Goal: Transaction & Acquisition: Book appointment/travel/reservation

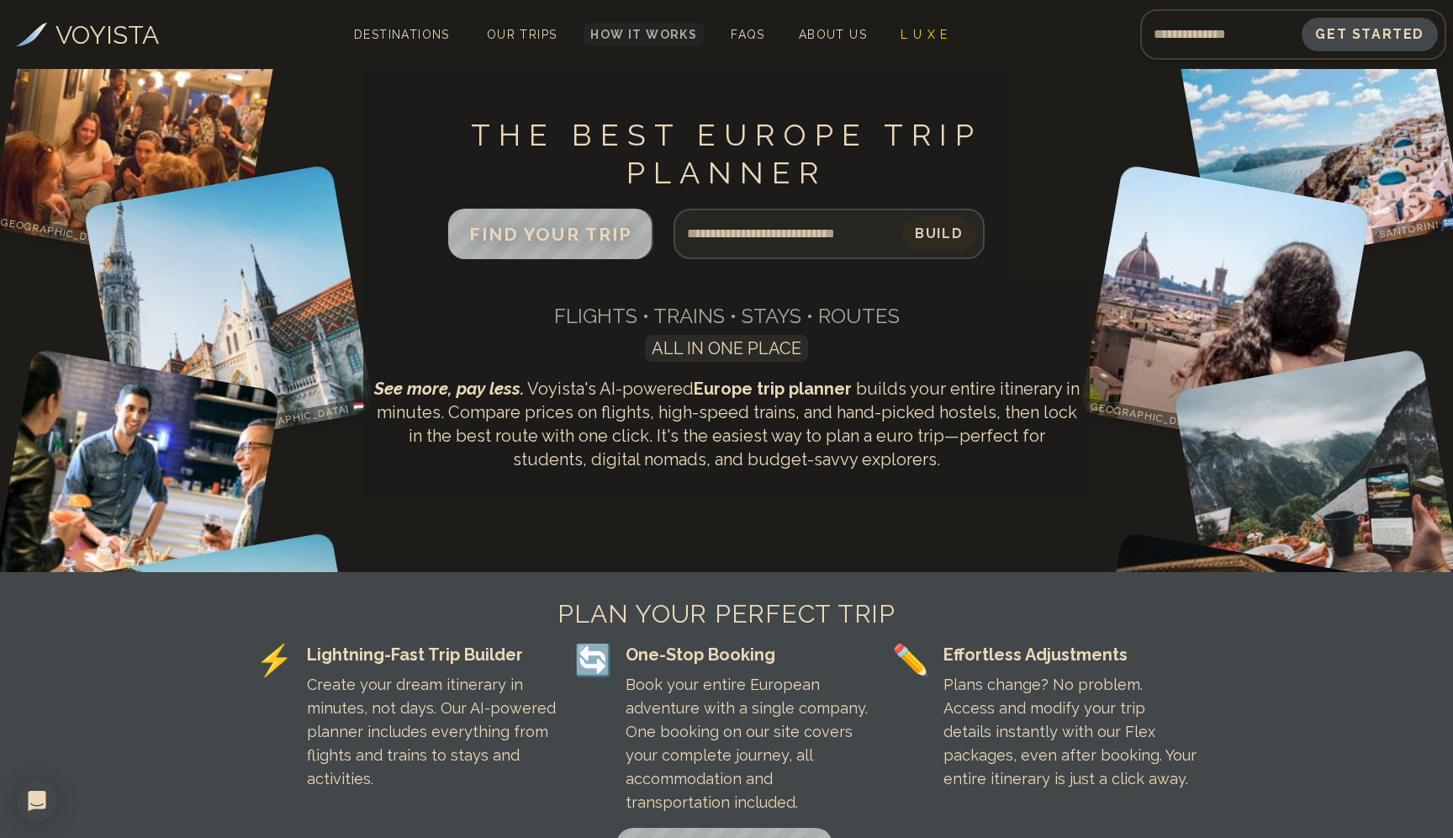
click at [718, 234] on input "Search query" at bounding box center [788, 234] width 228 height 40
type input "**********"
click at [942, 235] on button "Build" at bounding box center [939, 233] width 78 height 35
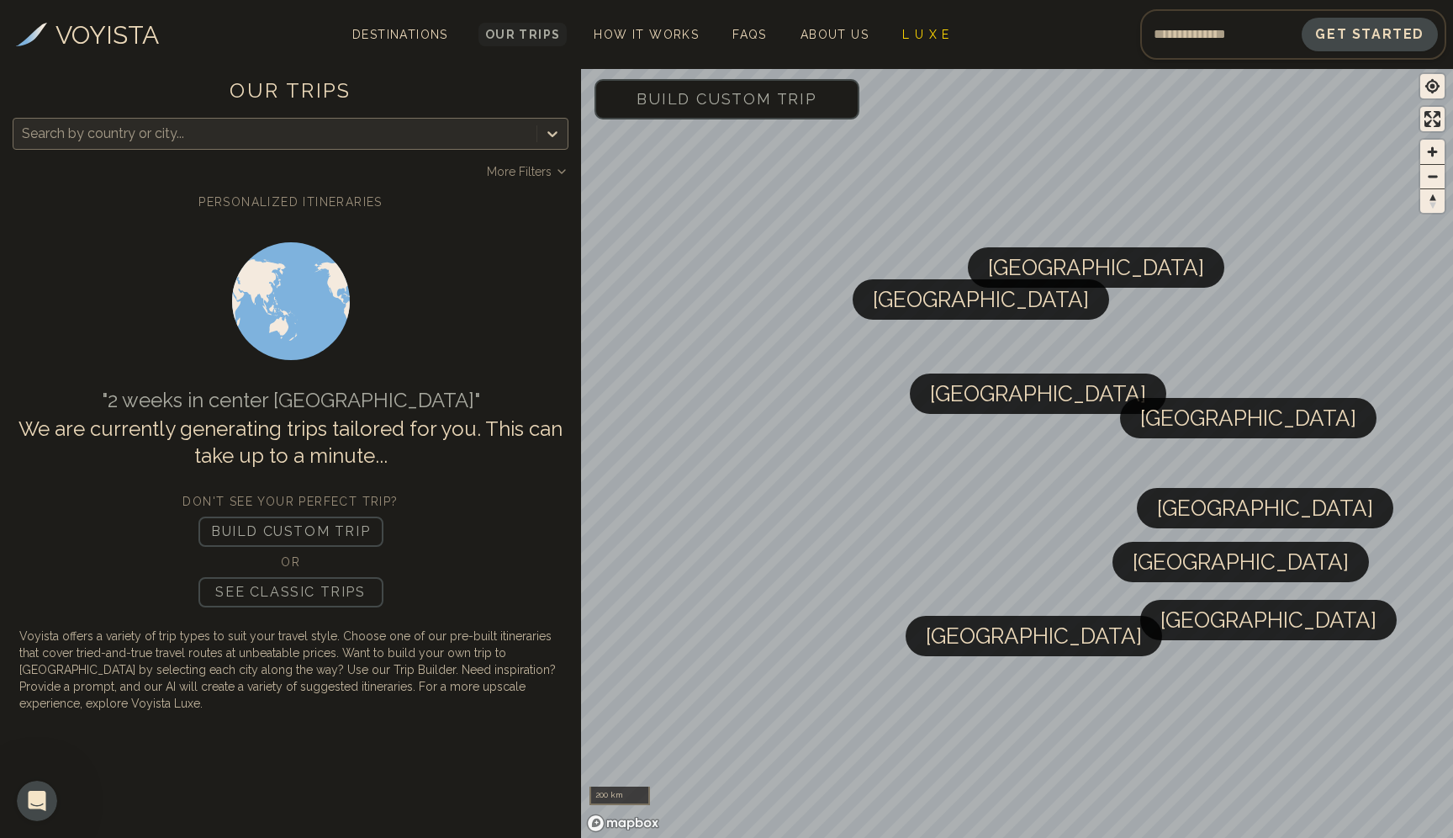
click at [111, 128] on div at bounding box center [275, 134] width 506 height 24
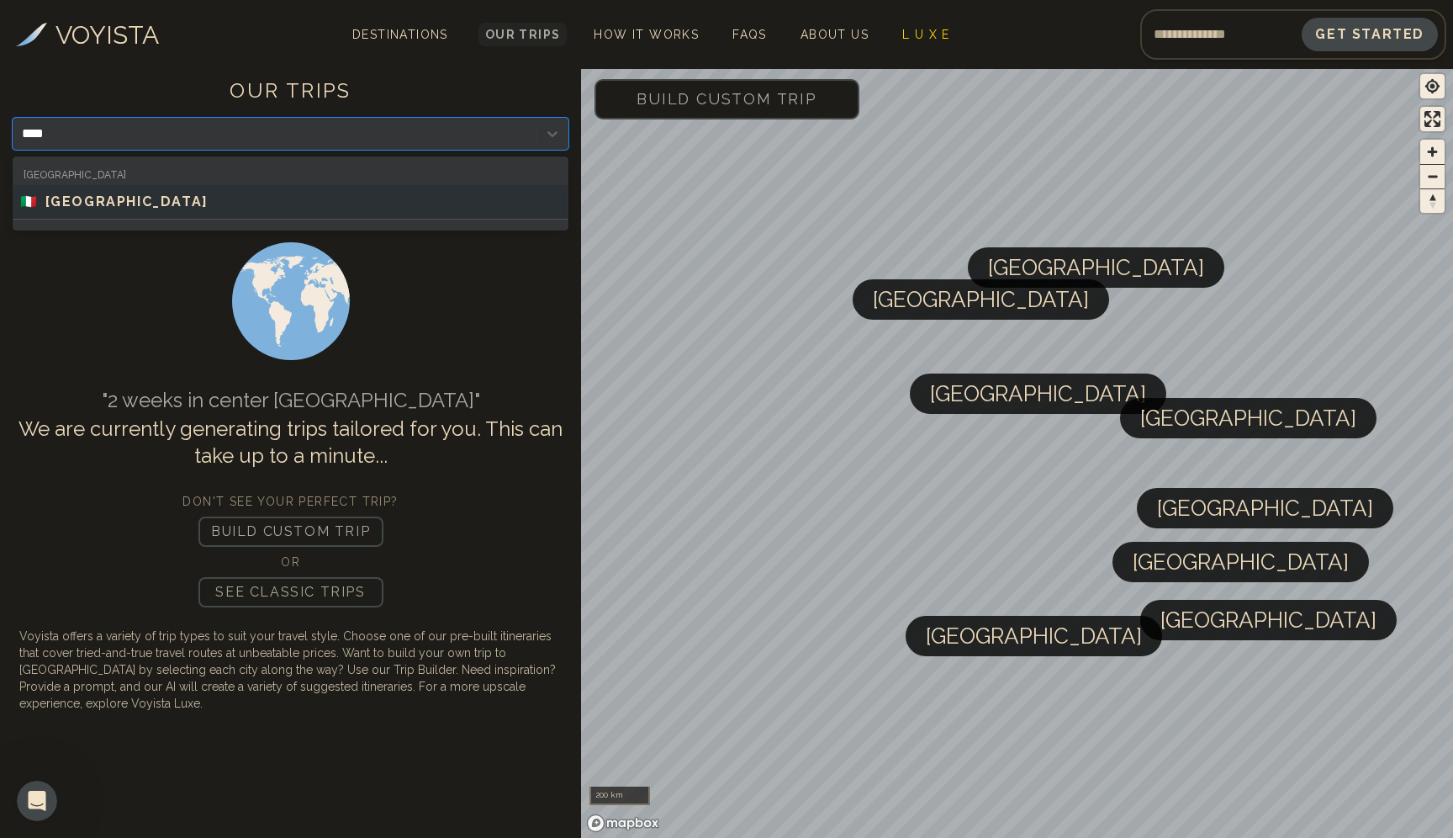
type input "*****"
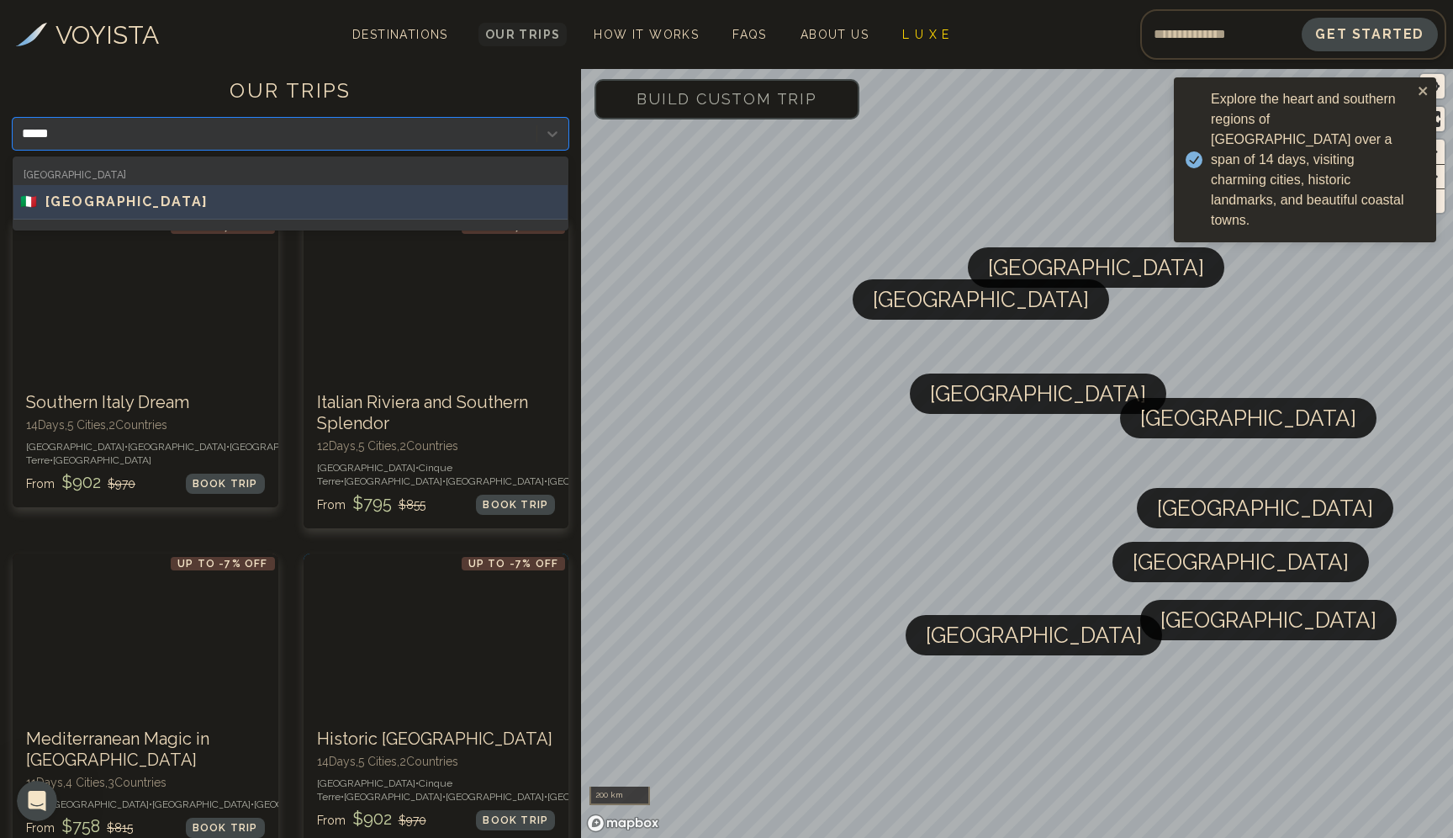
click at [88, 205] on div "🇮🇹 [GEOGRAPHIC_DATA]" at bounding box center [290, 202] width 541 height 20
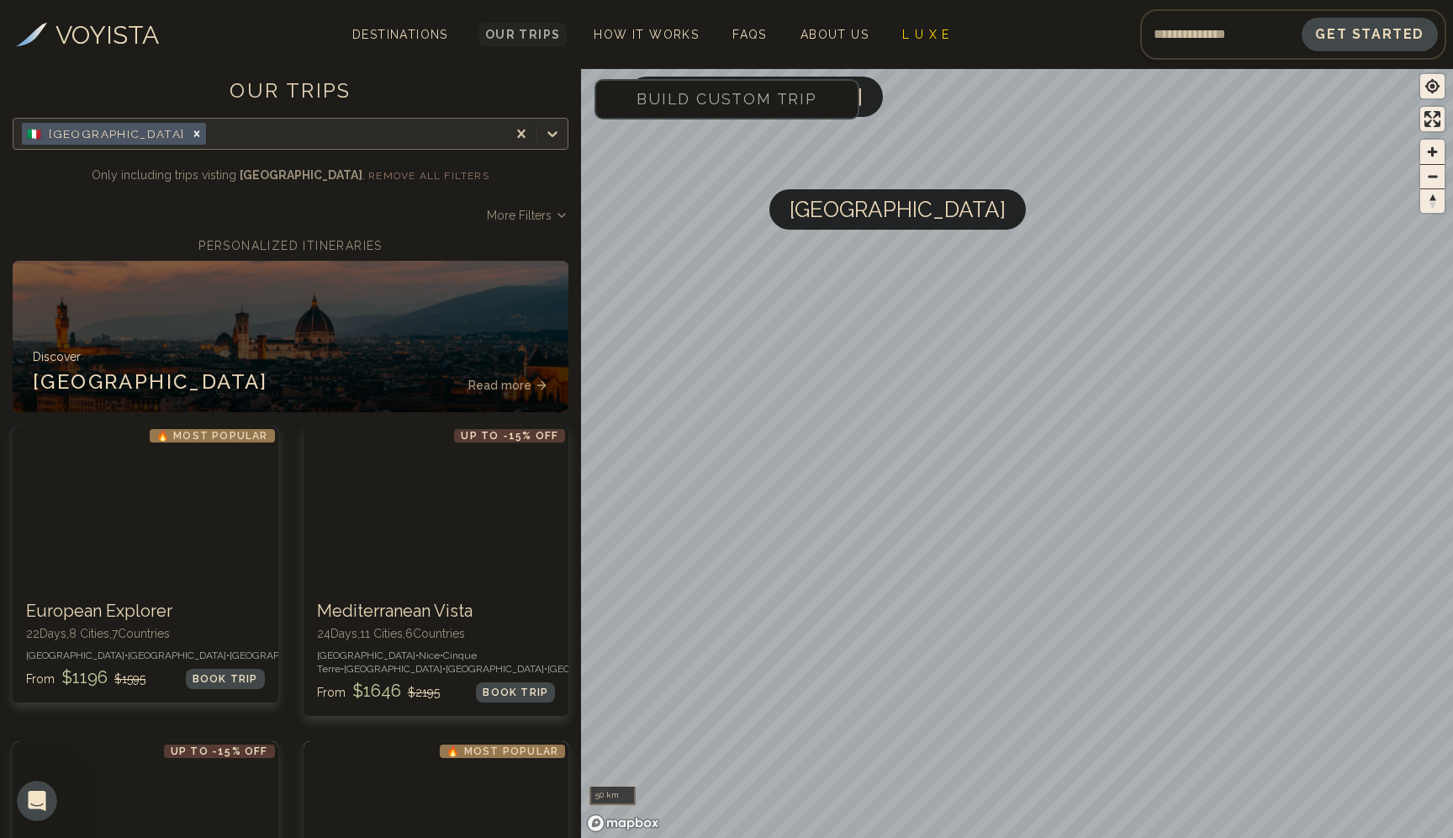
click at [857, 220] on span "[GEOGRAPHIC_DATA]" at bounding box center [898, 209] width 216 height 40
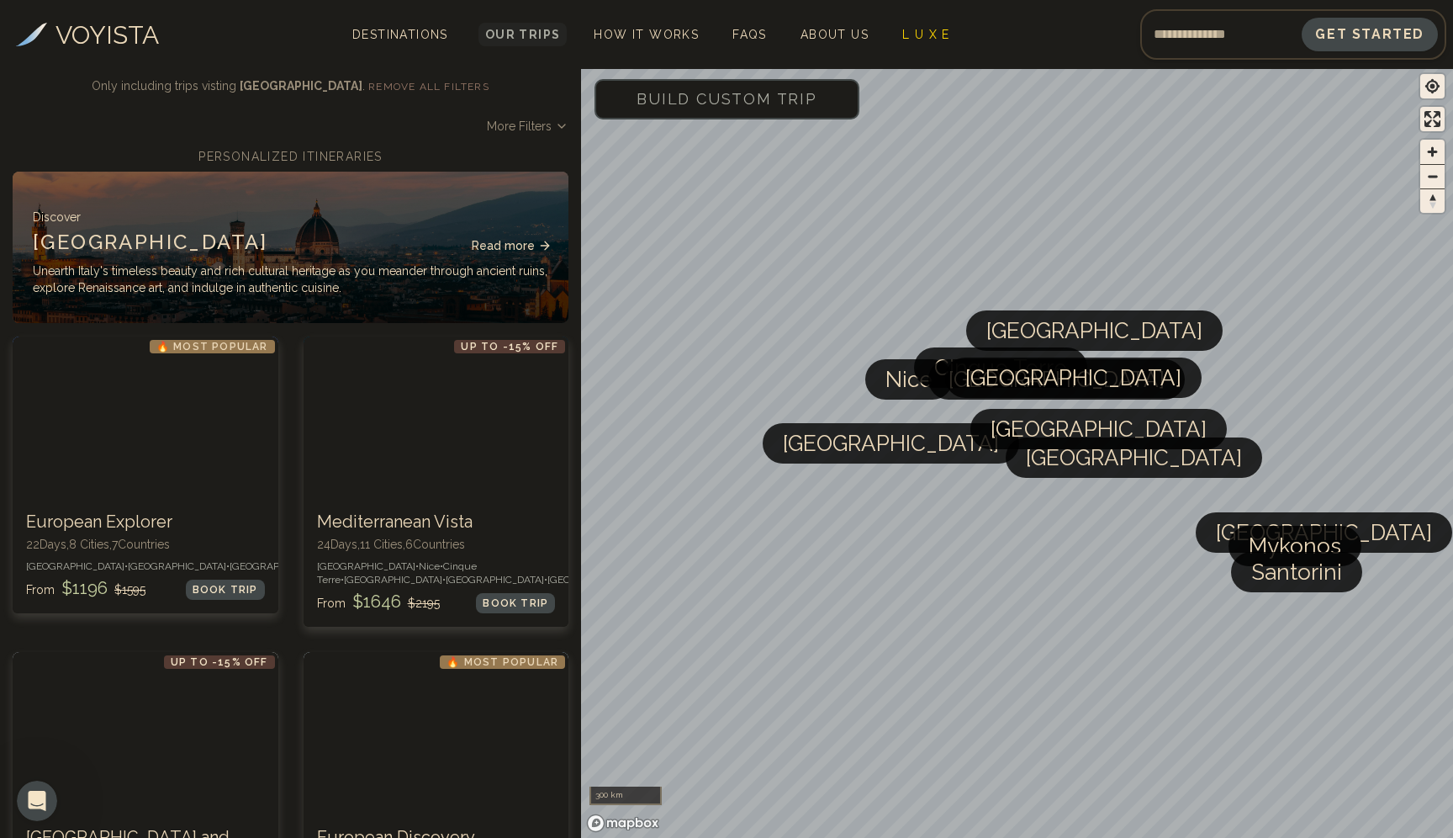
scroll to position [113, 0]
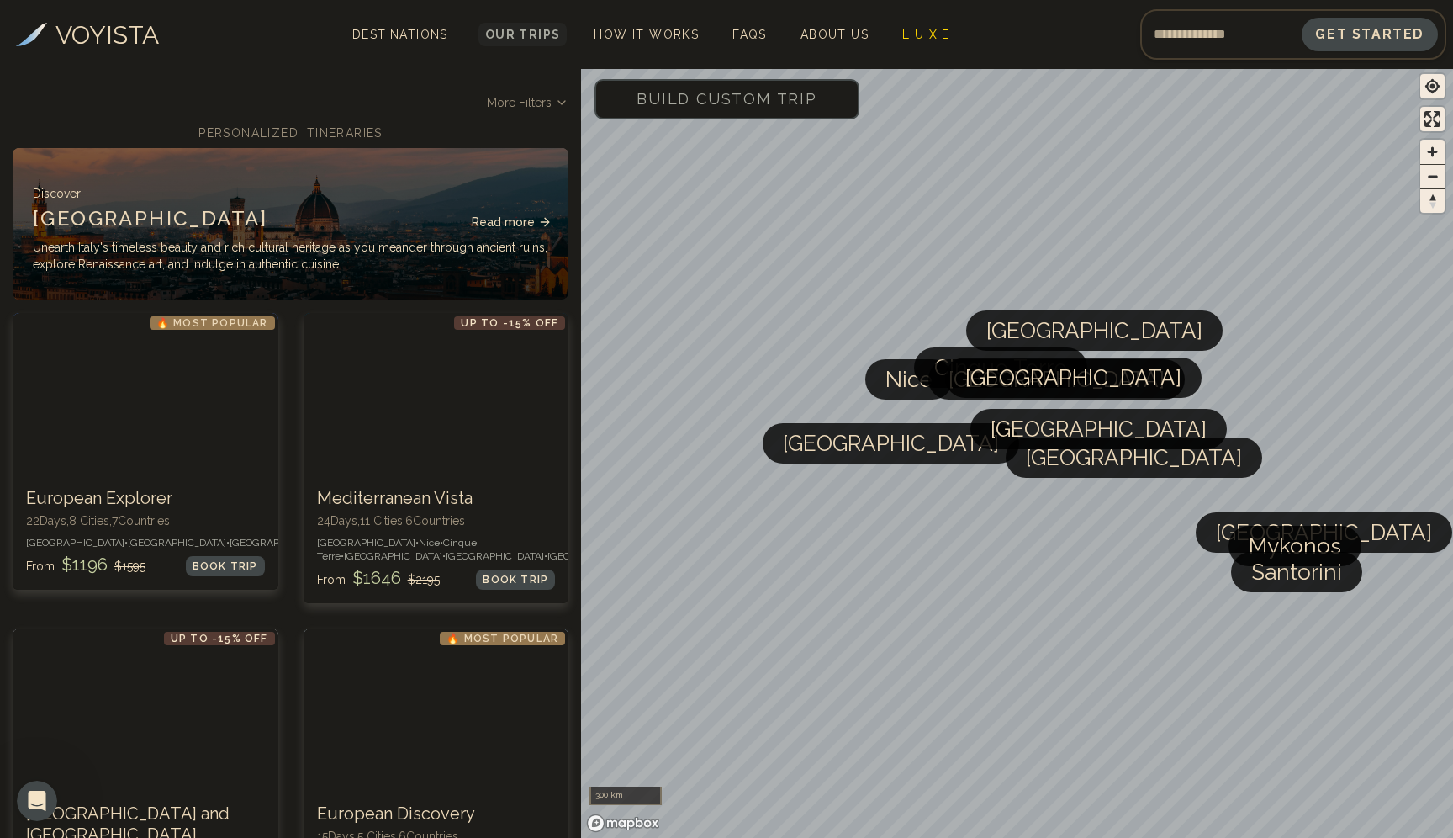
click at [377, 203] on div "Discover ITALY Read more Unearth Italy's timeless beauty and rich cultural heri…" at bounding box center [291, 228] width 516 height 87
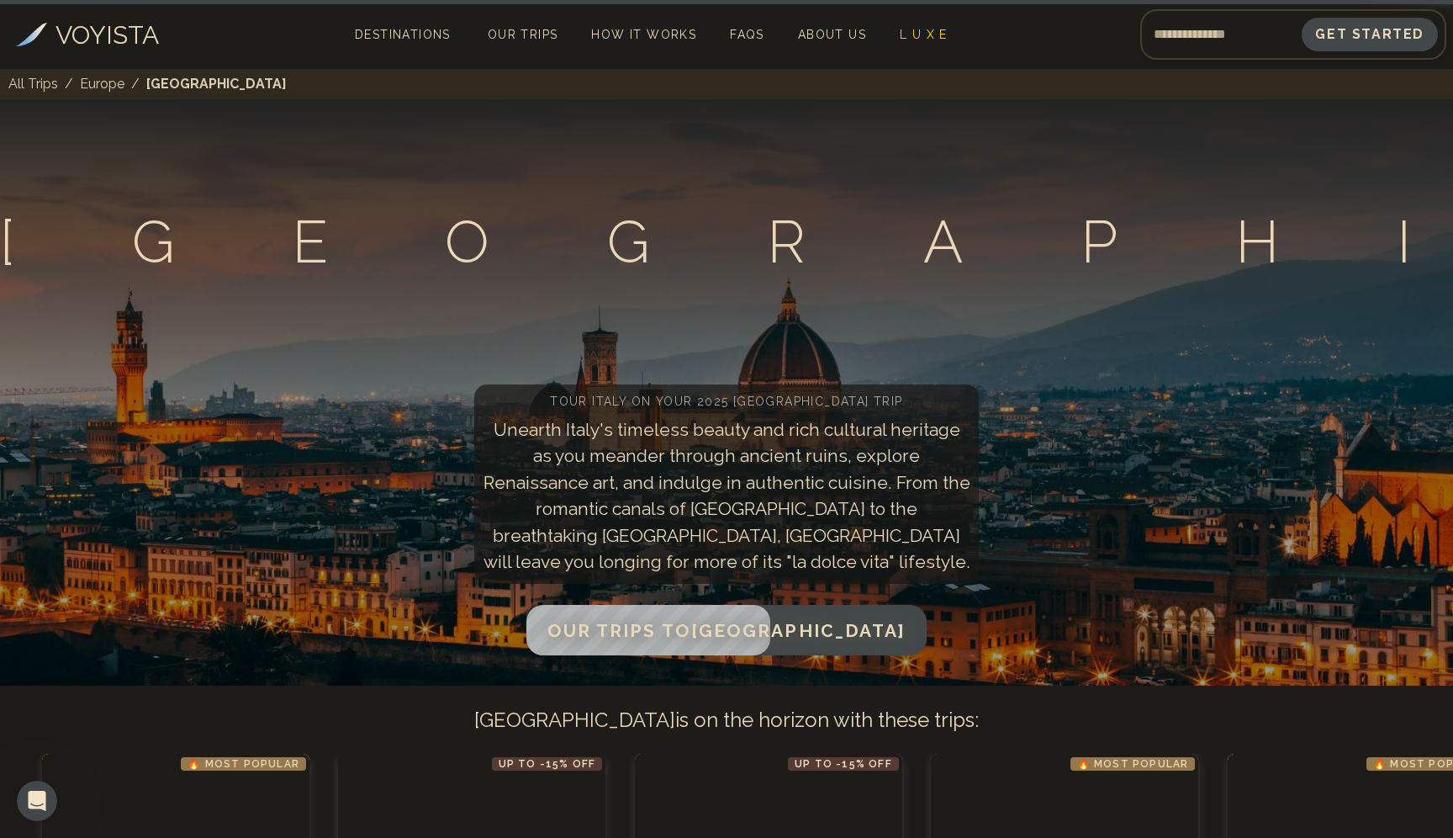
click at [1262, 611] on div "Trips to [GEOGRAPHIC_DATA] Tour Italy on your 2025 Europe trip Unearth [GEOGRAP…" at bounding box center [726, 392] width 1453 height 586
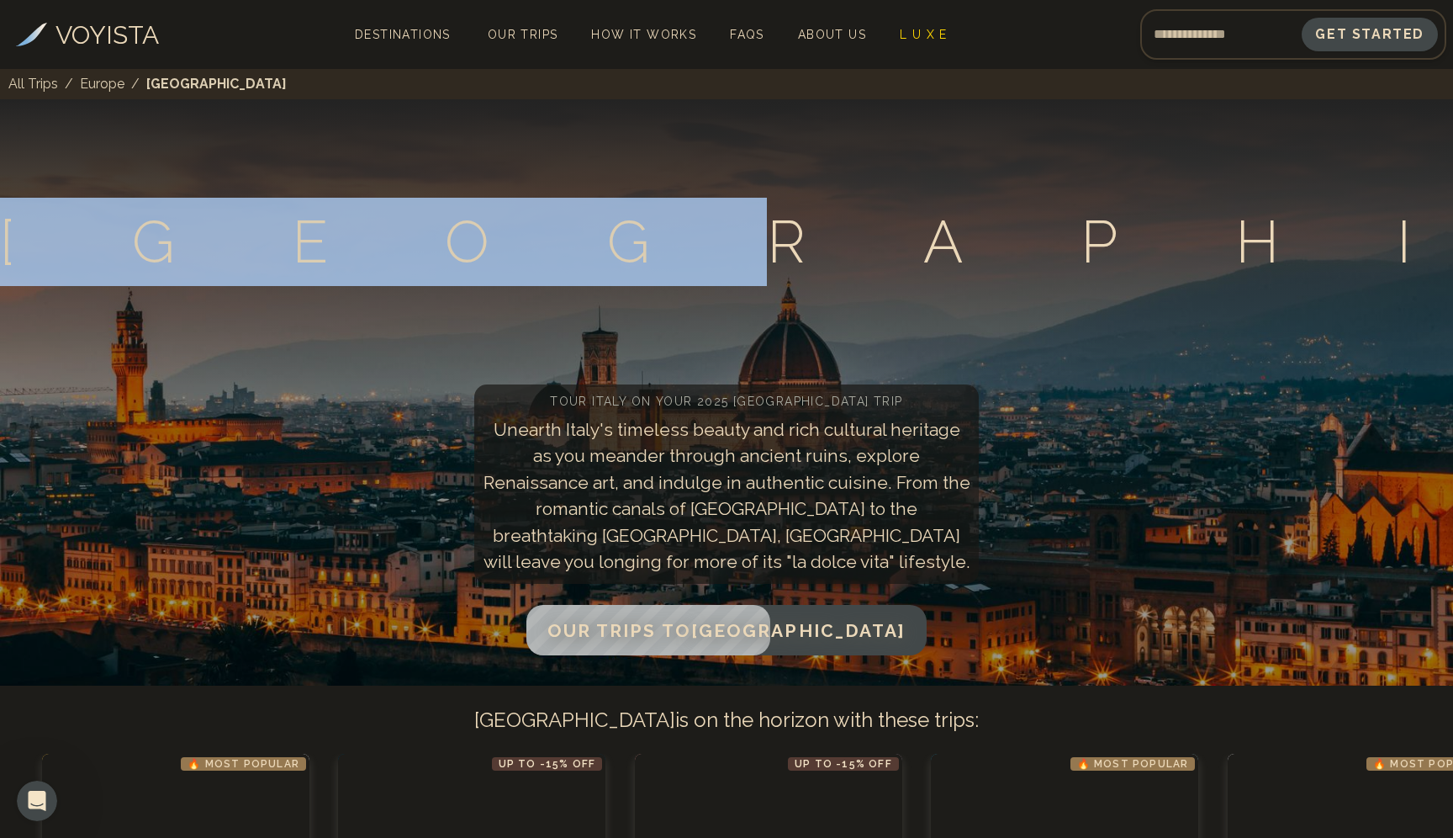
click at [1262, 611] on div "Trips to [GEOGRAPHIC_DATA] Tour Italy on your 2025 Europe trip Unearth [GEOGRAP…" at bounding box center [726, 392] width 1453 height 586
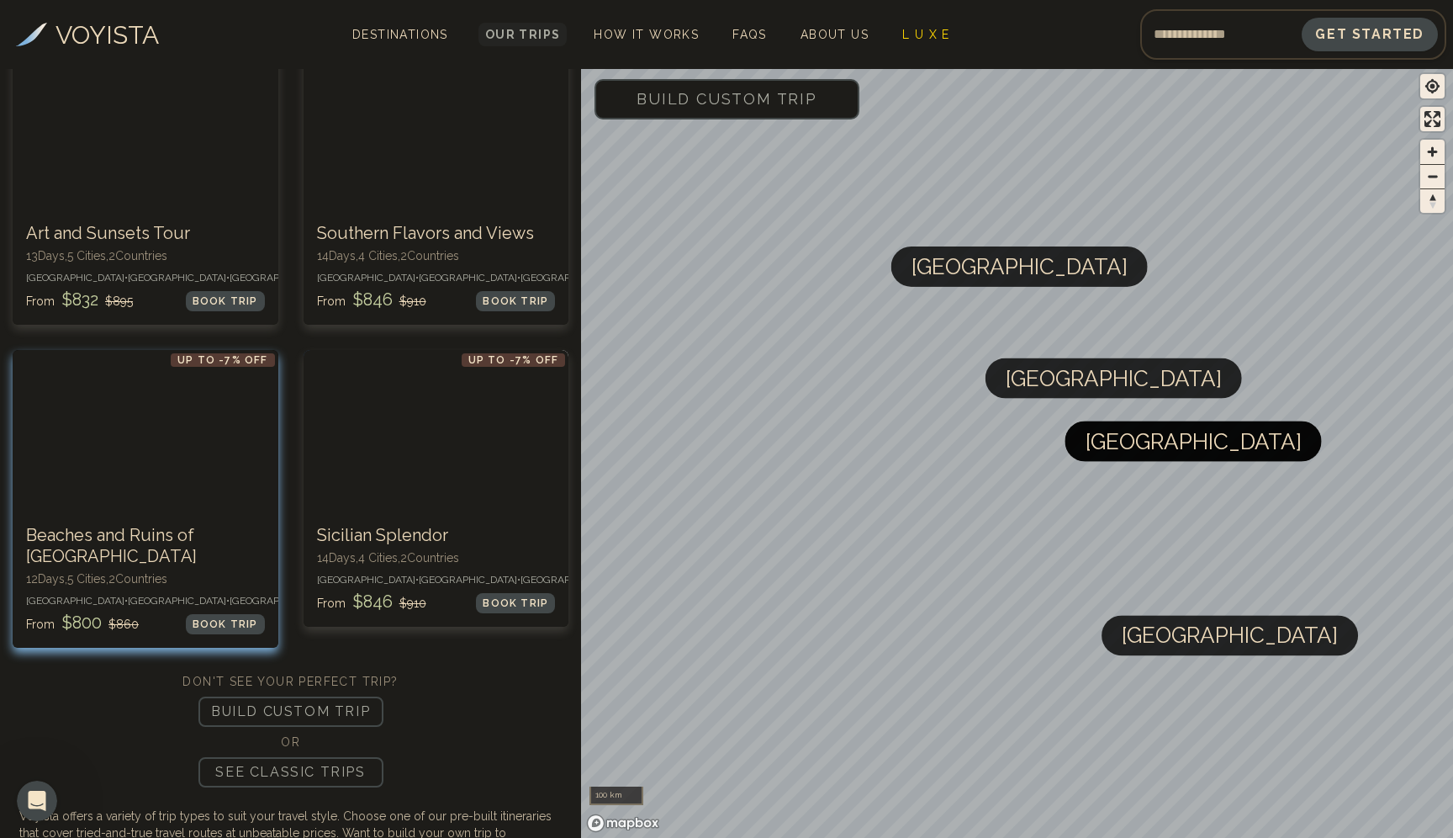
scroll to position [1373, 0]
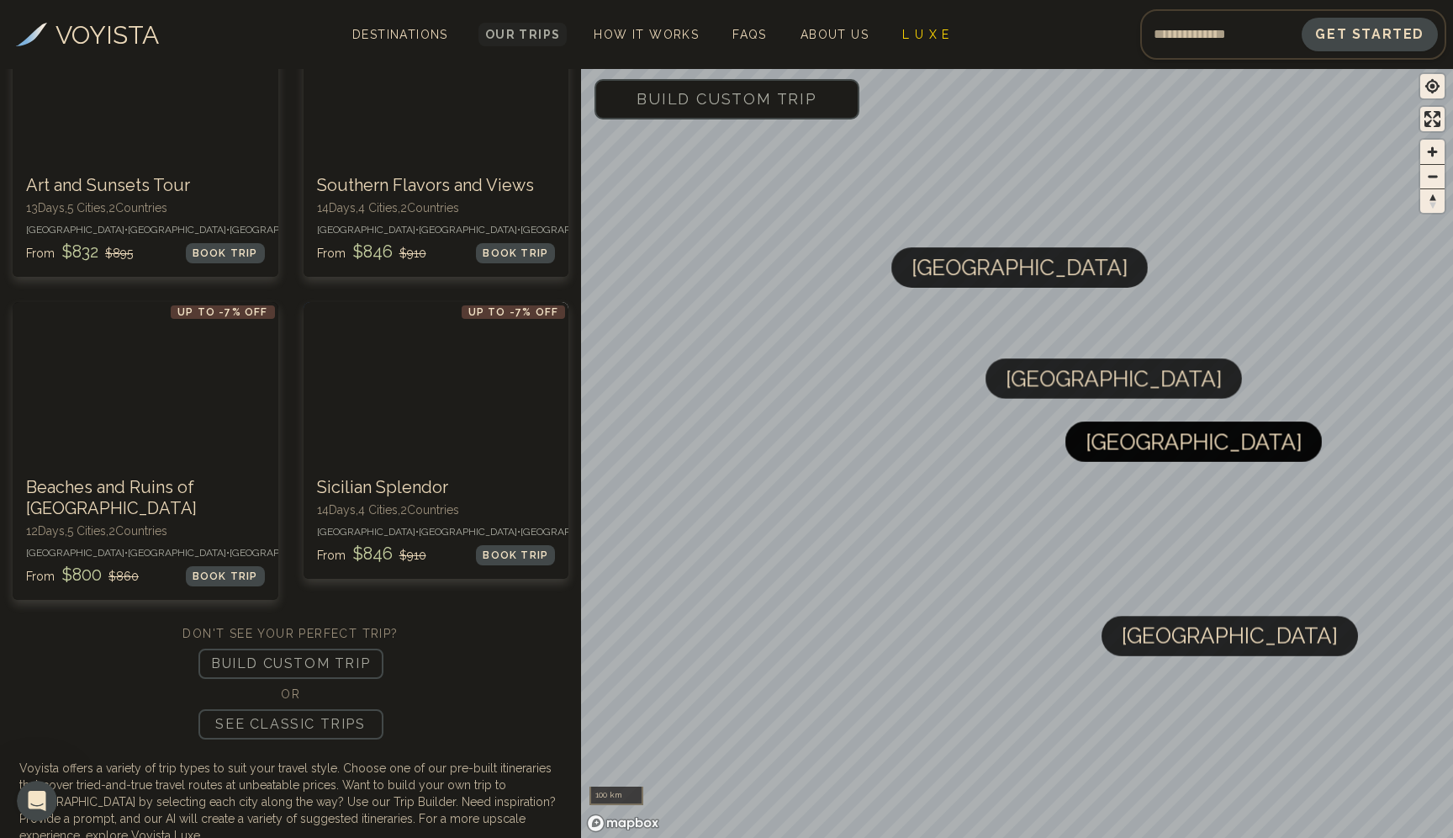
click at [317, 709] on p "SEE CLASSIC TRIPS" at bounding box center [290, 724] width 185 height 30
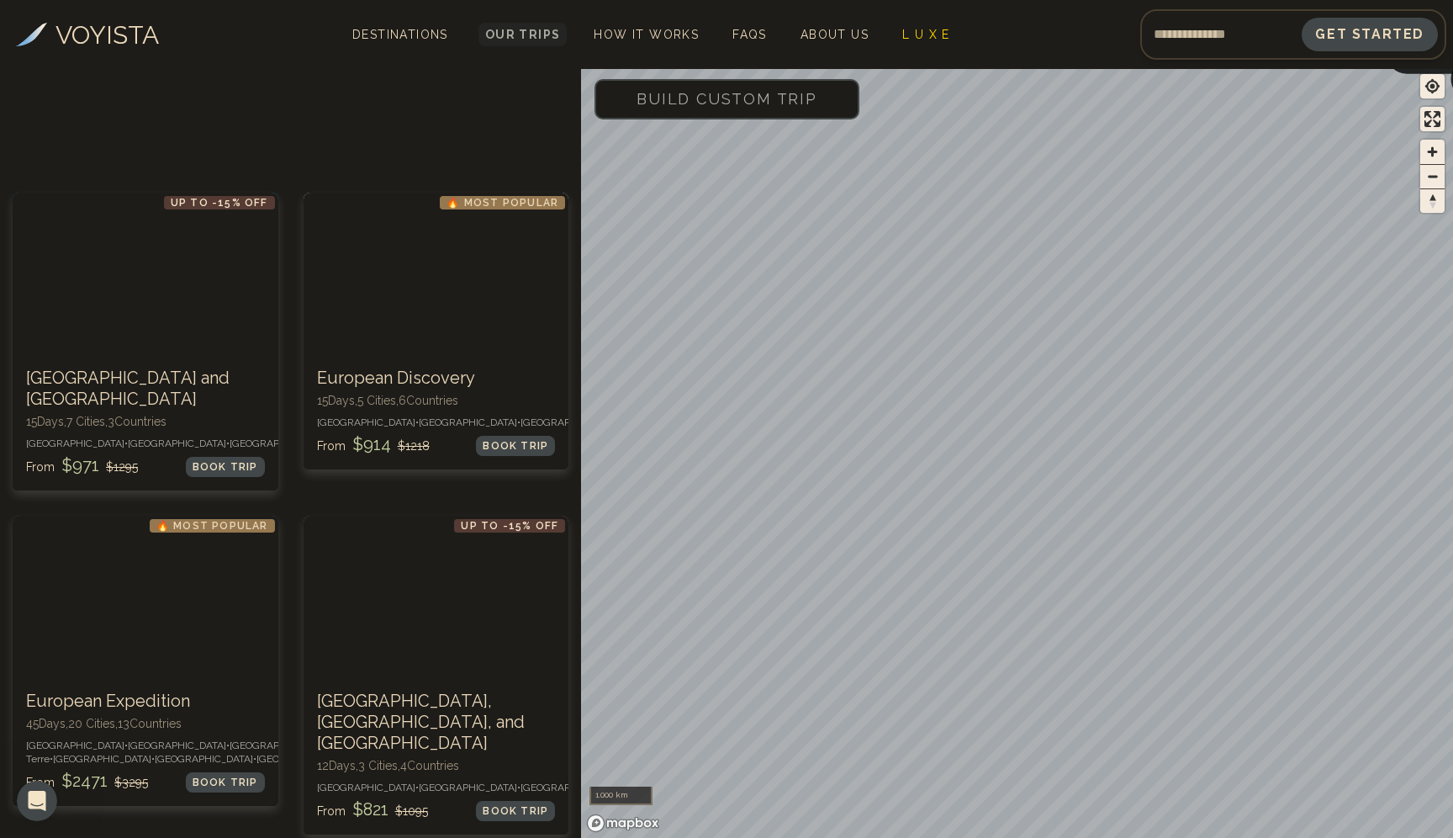
scroll to position [0, 0]
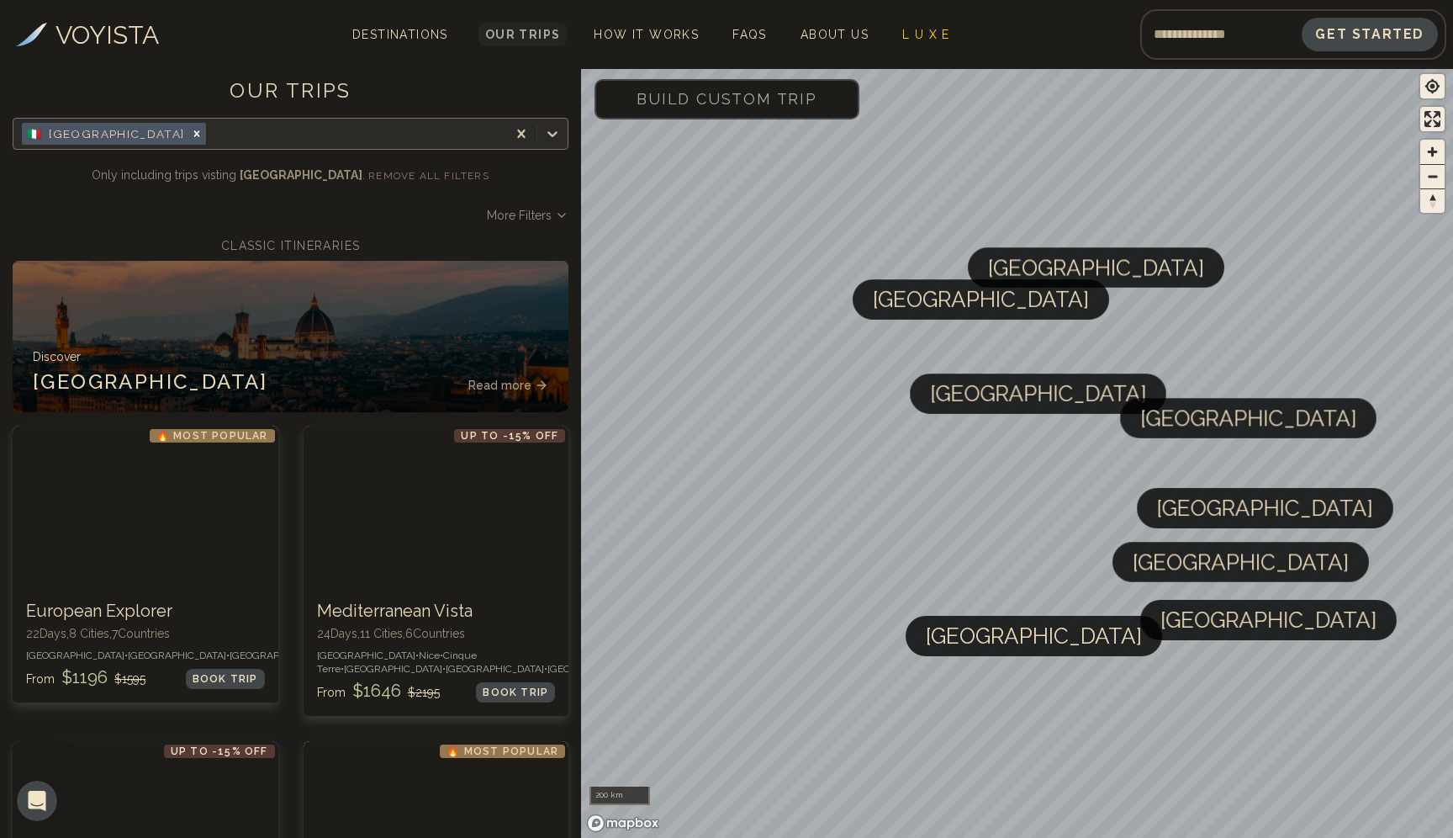
click at [290, 140] on div at bounding box center [353, 134] width 289 height 24
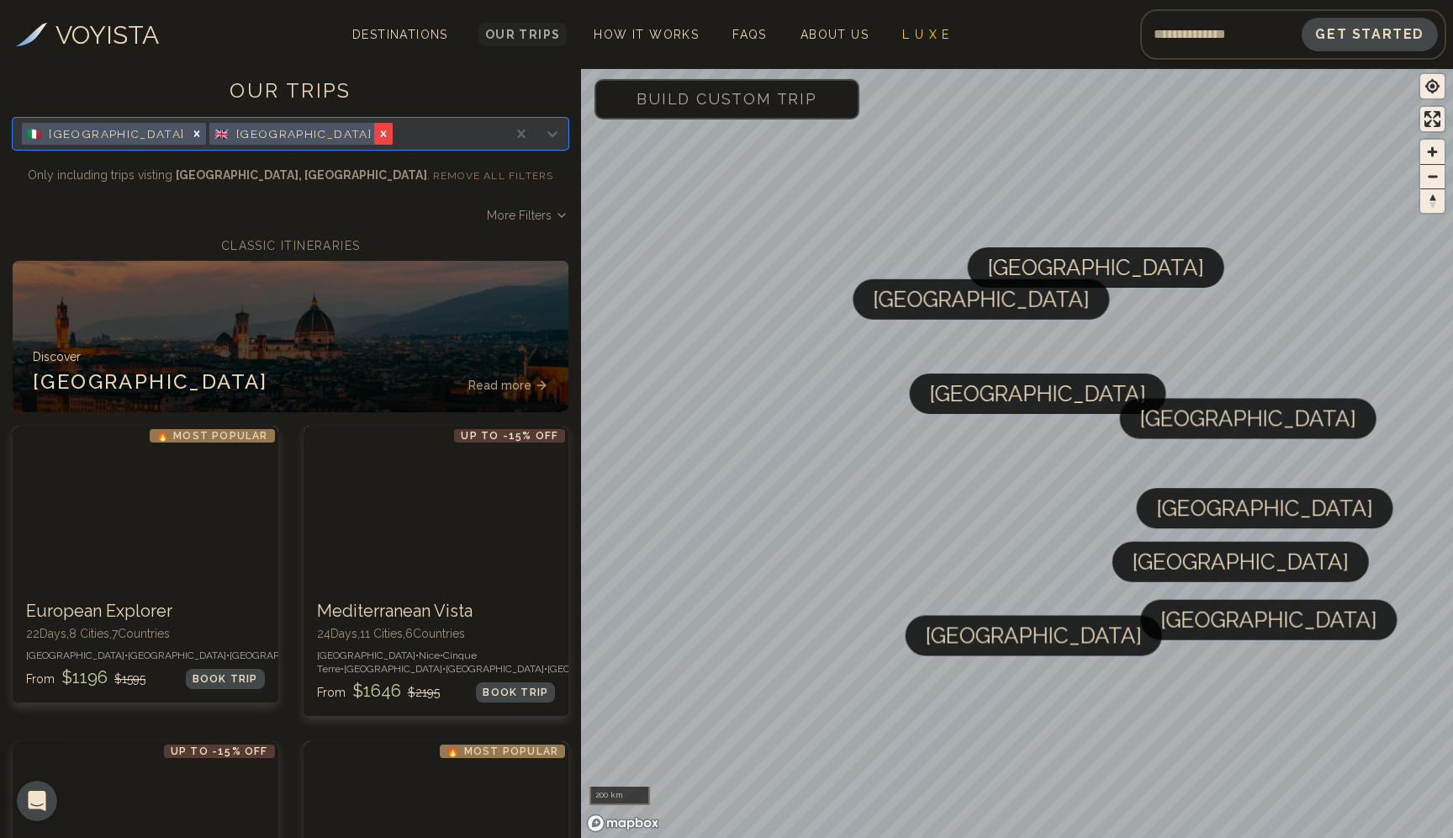
click at [378, 131] on icon "Remove [object Object]" at bounding box center [384, 134] width 12 height 12
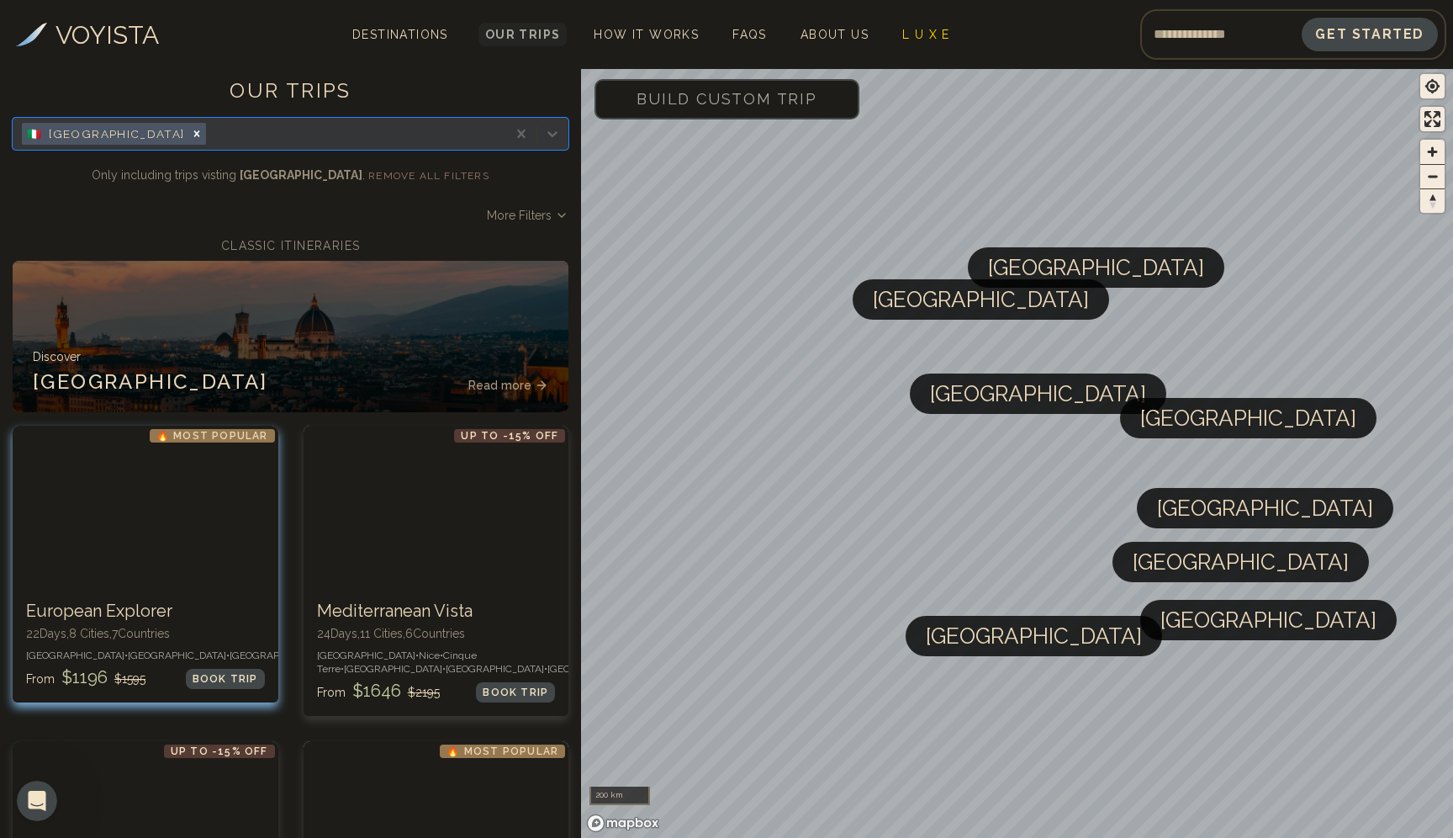
click at [246, 434] on p "🔥 Most Popular" at bounding box center [212, 435] width 125 height 13
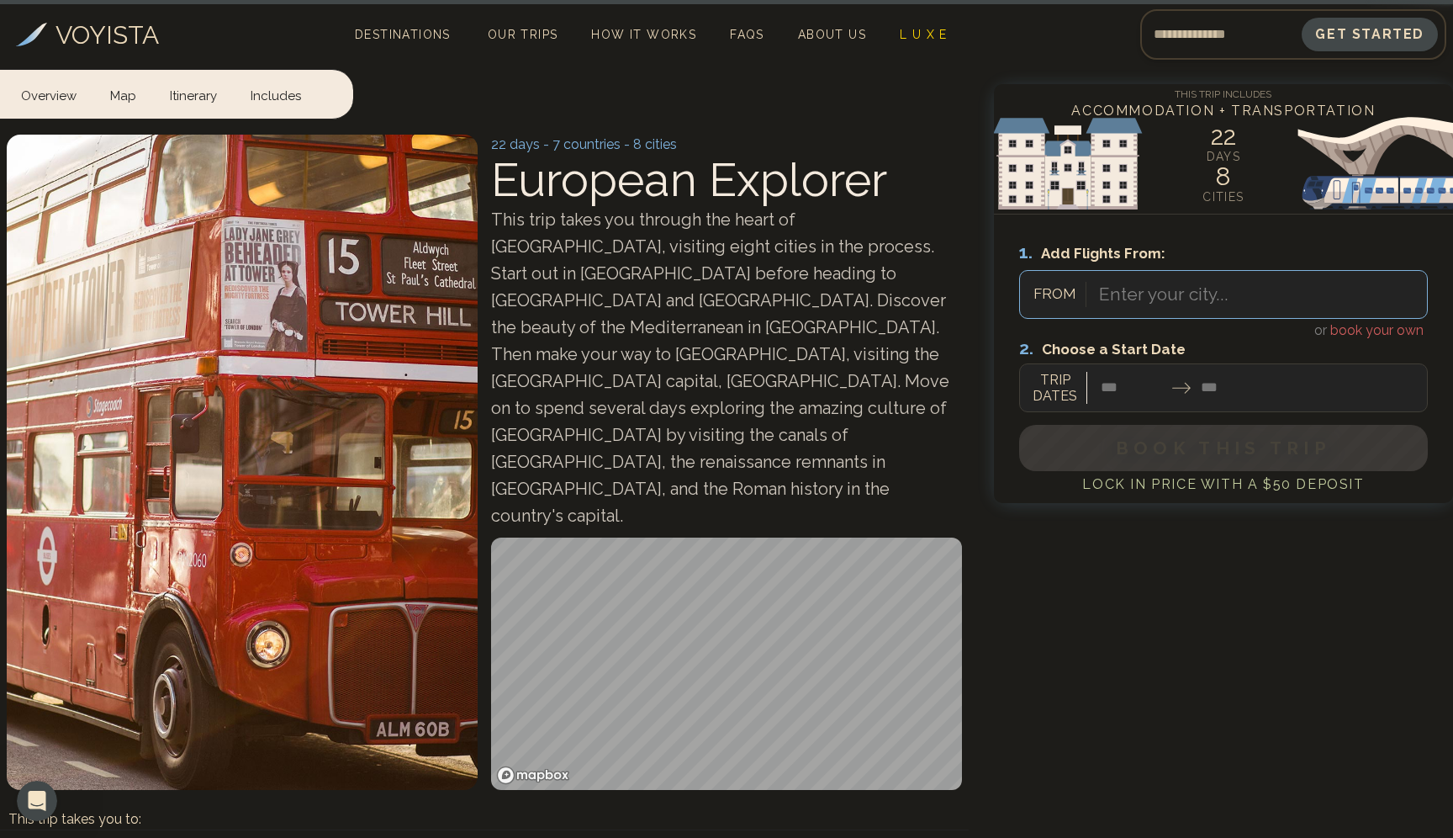
click at [246, 434] on video at bounding box center [242, 462] width 471 height 655
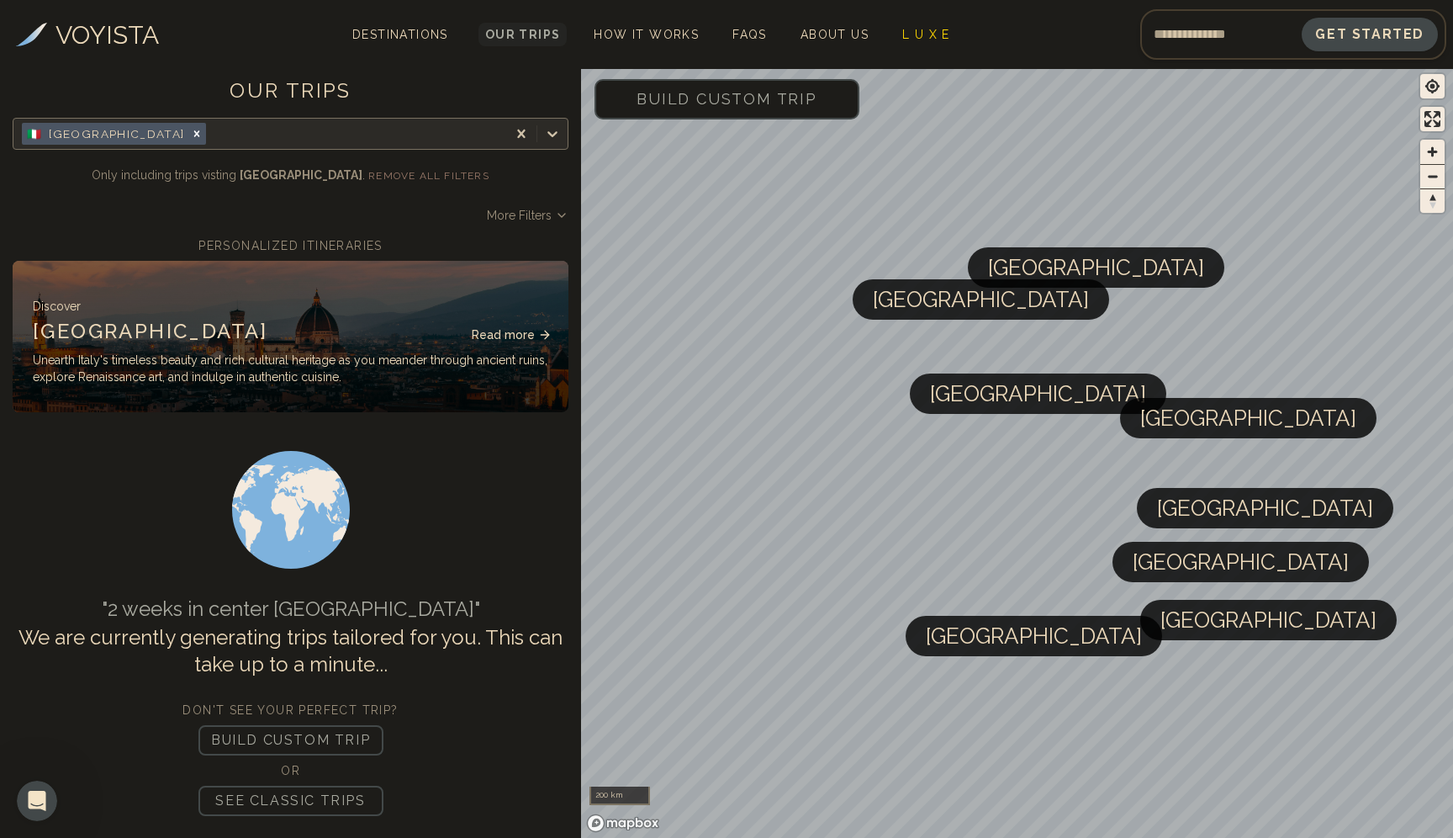
click at [497, 335] on span "Read more" at bounding box center [503, 334] width 63 height 17
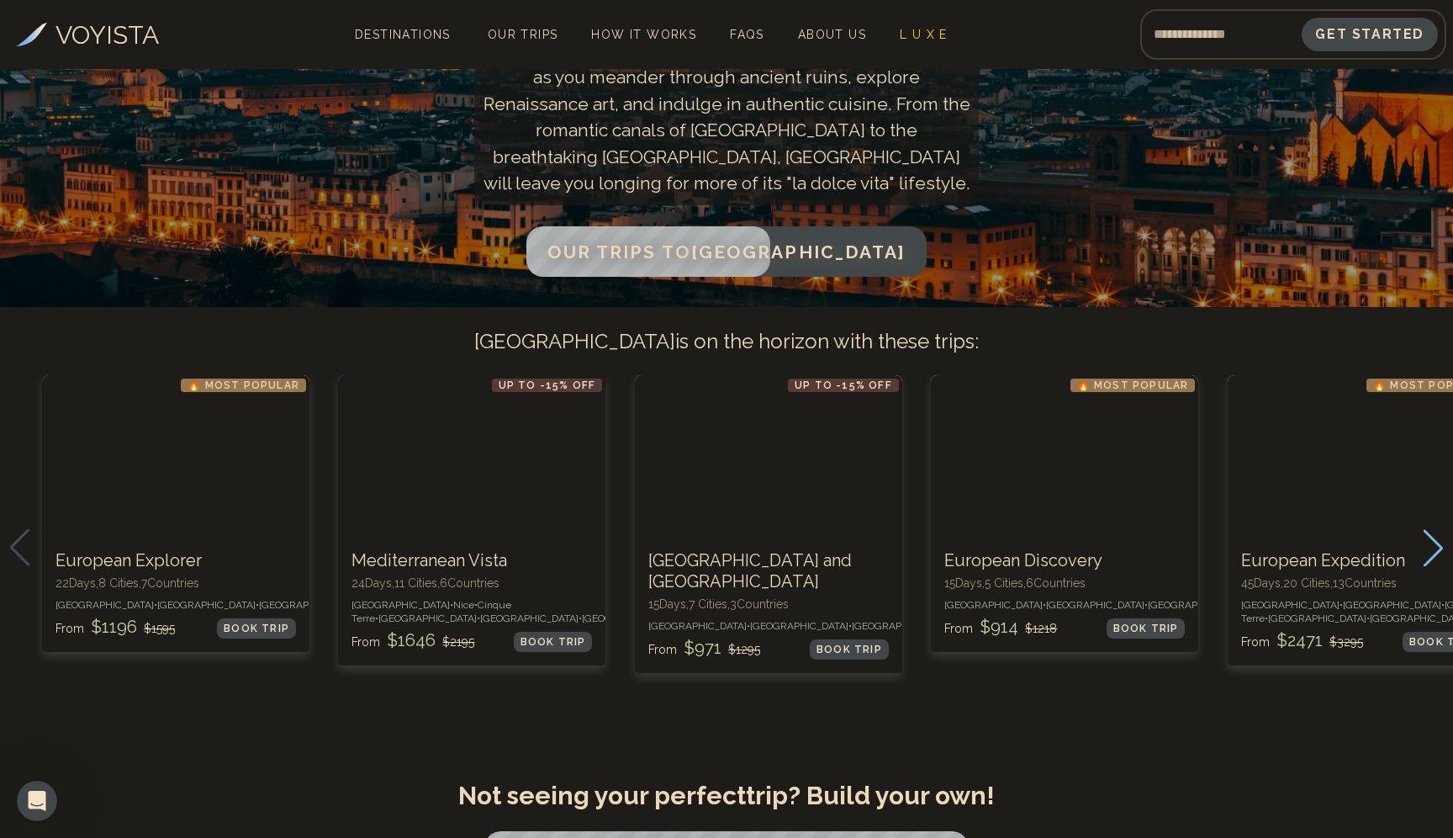
scroll to position [380, 0]
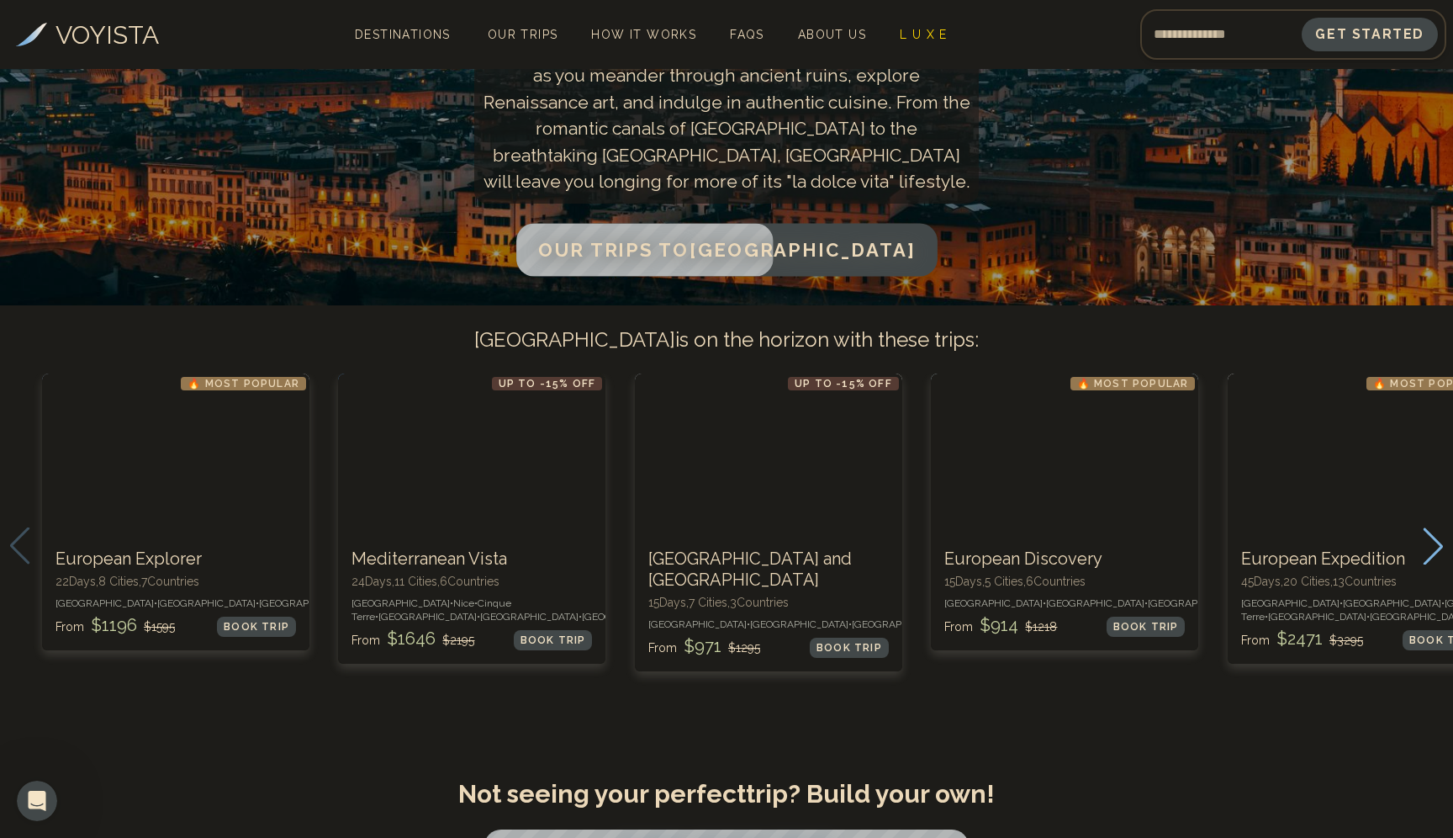
click at [700, 239] on span "Our Trips to [GEOGRAPHIC_DATA]" at bounding box center [726, 250] width 377 height 22
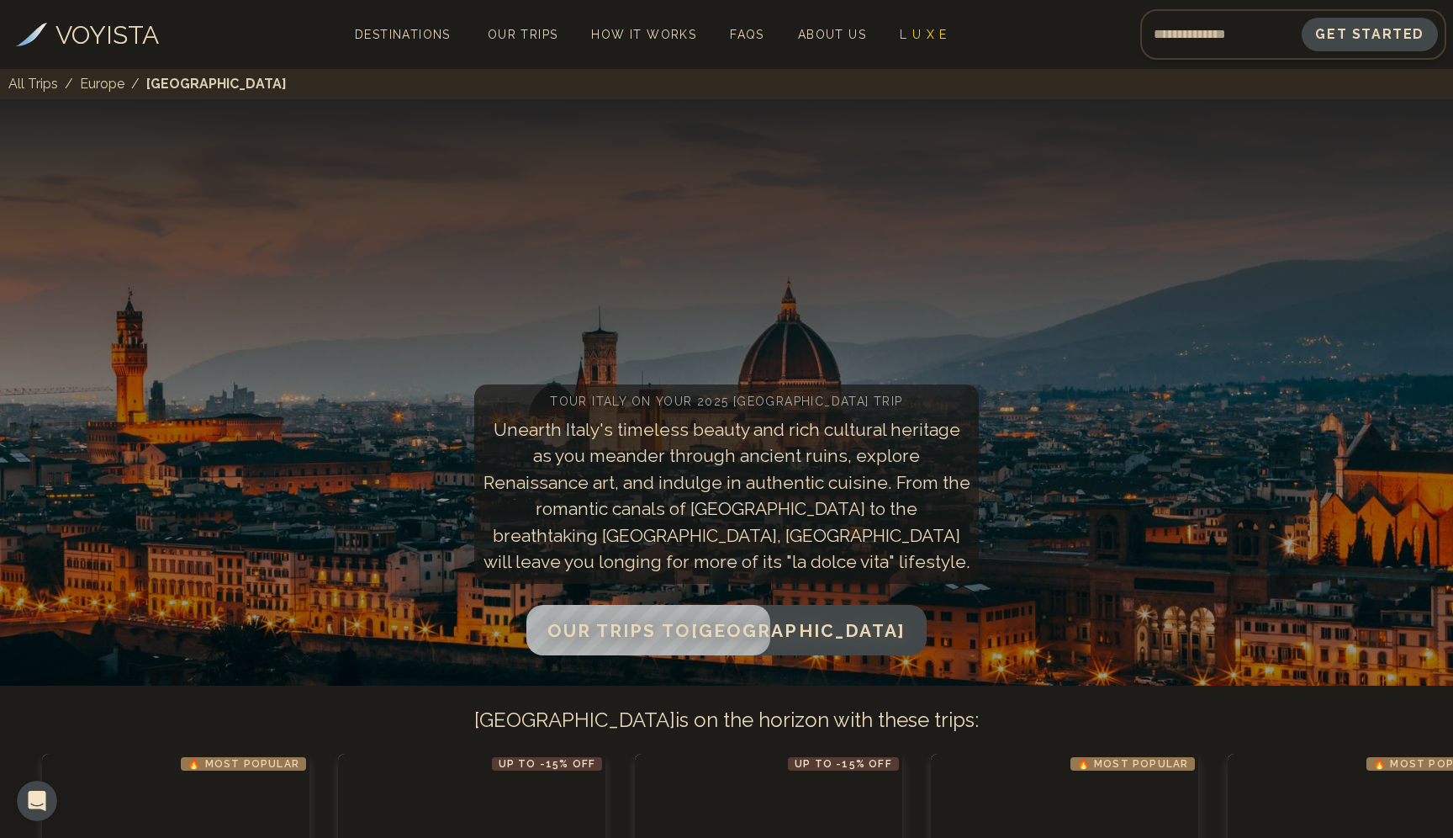
scroll to position [380, 0]
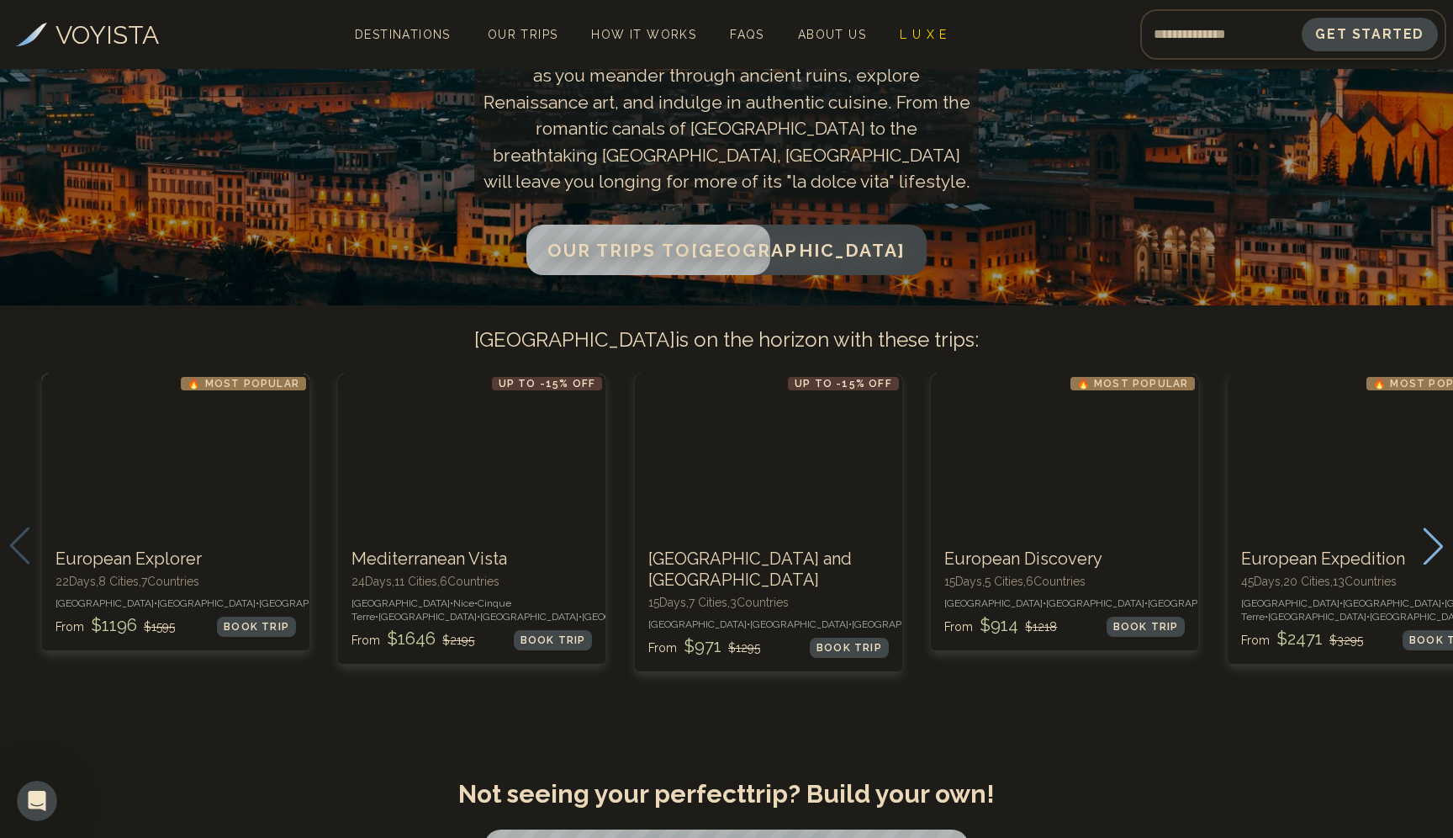
click at [1436, 543] on icon "Next slide" at bounding box center [1433, 545] width 23 height 37
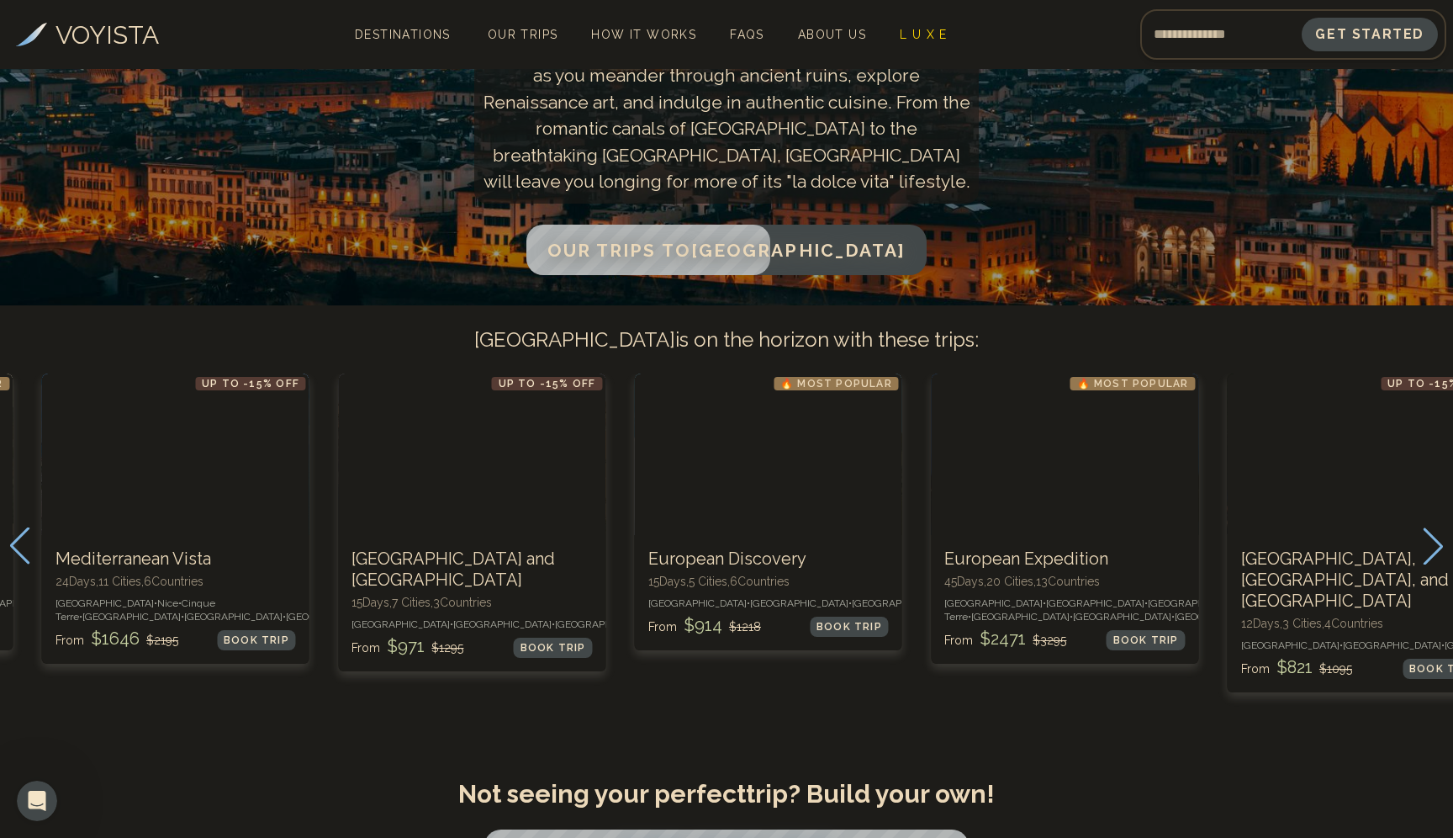
click at [1436, 543] on icon "Next slide" at bounding box center [1433, 545] width 23 height 37
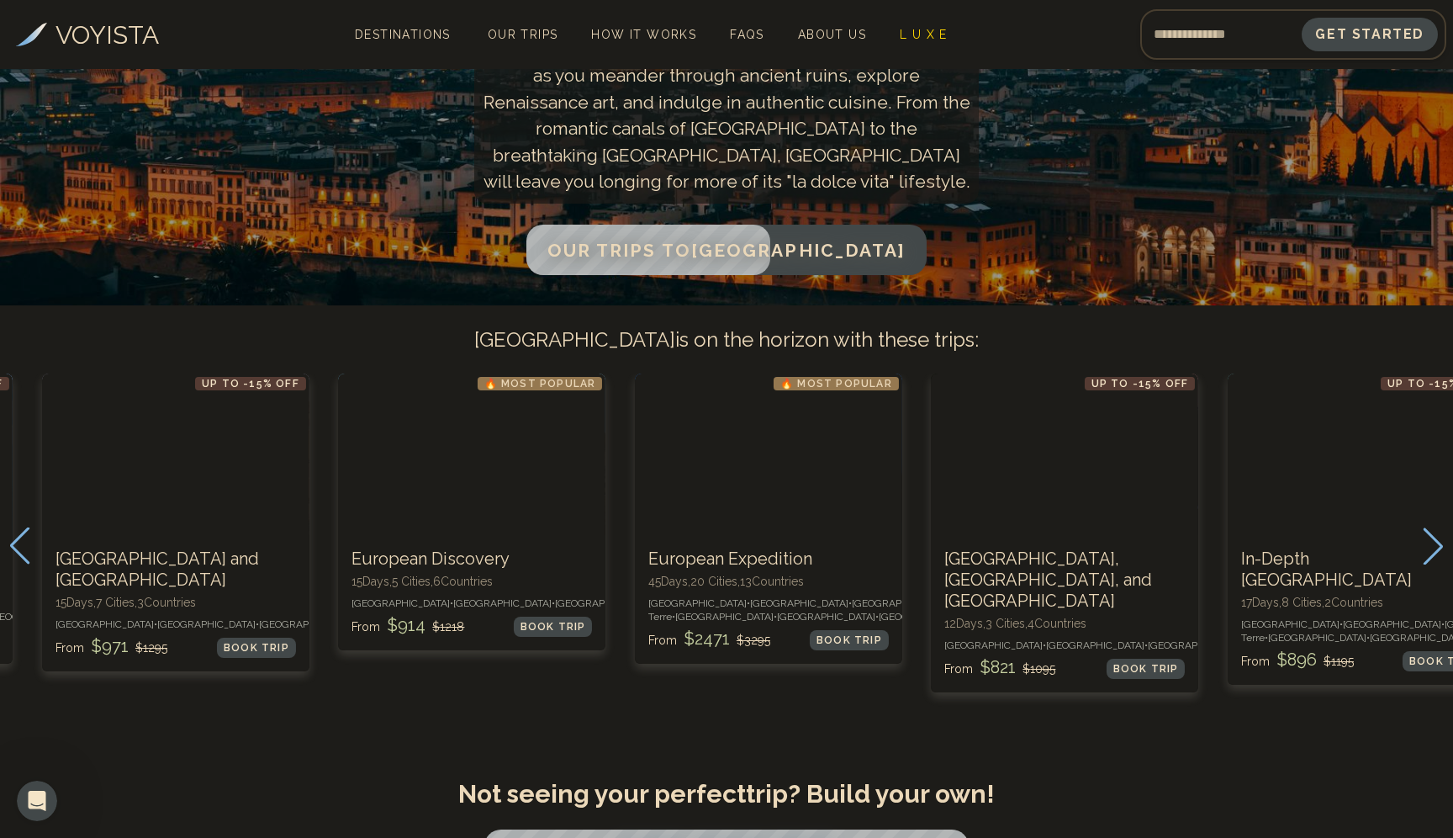
click at [1436, 543] on icon "Next slide" at bounding box center [1433, 545] width 23 height 37
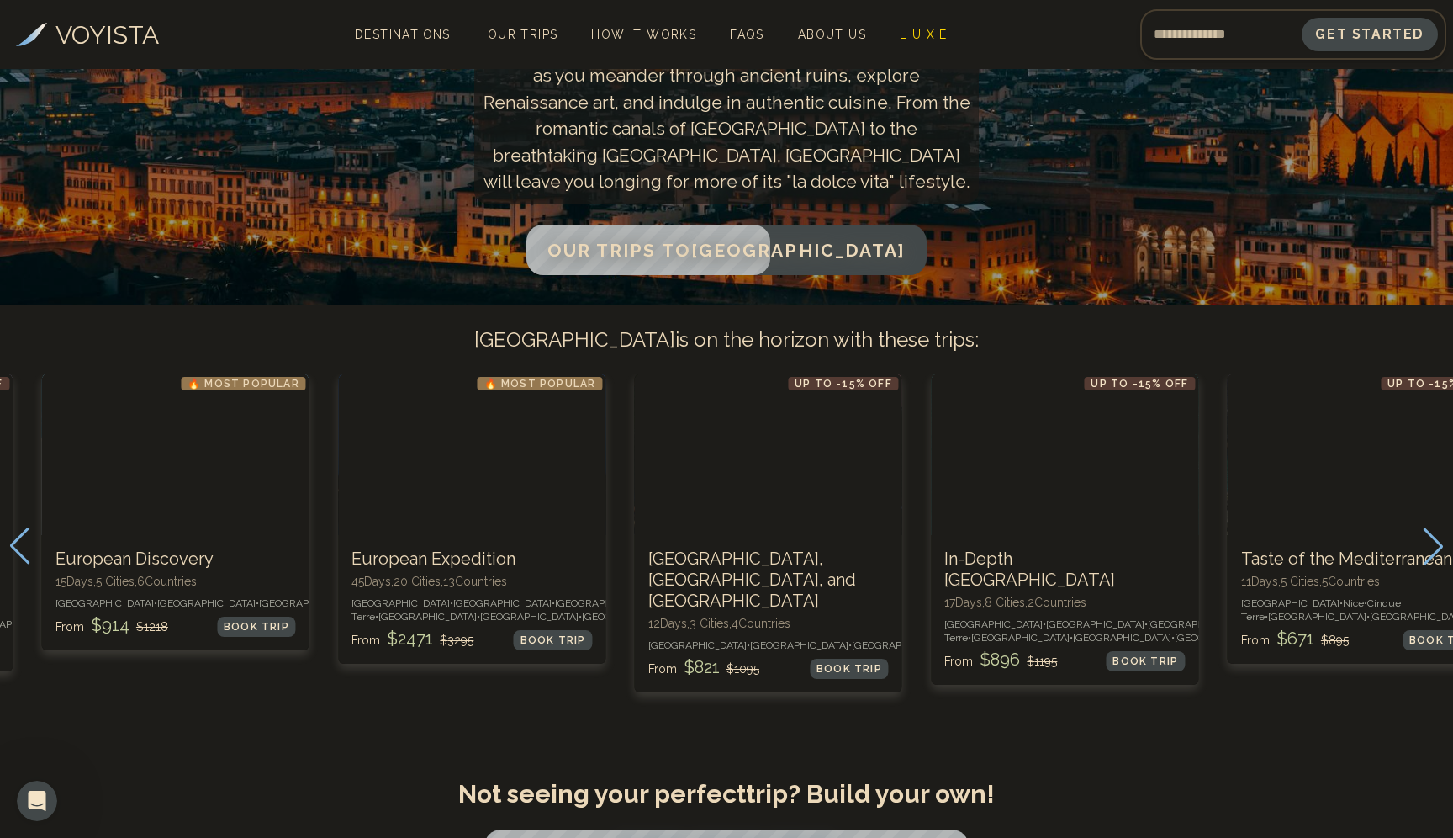
click at [1436, 543] on icon "Next slide" at bounding box center [1433, 545] width 23 height 37
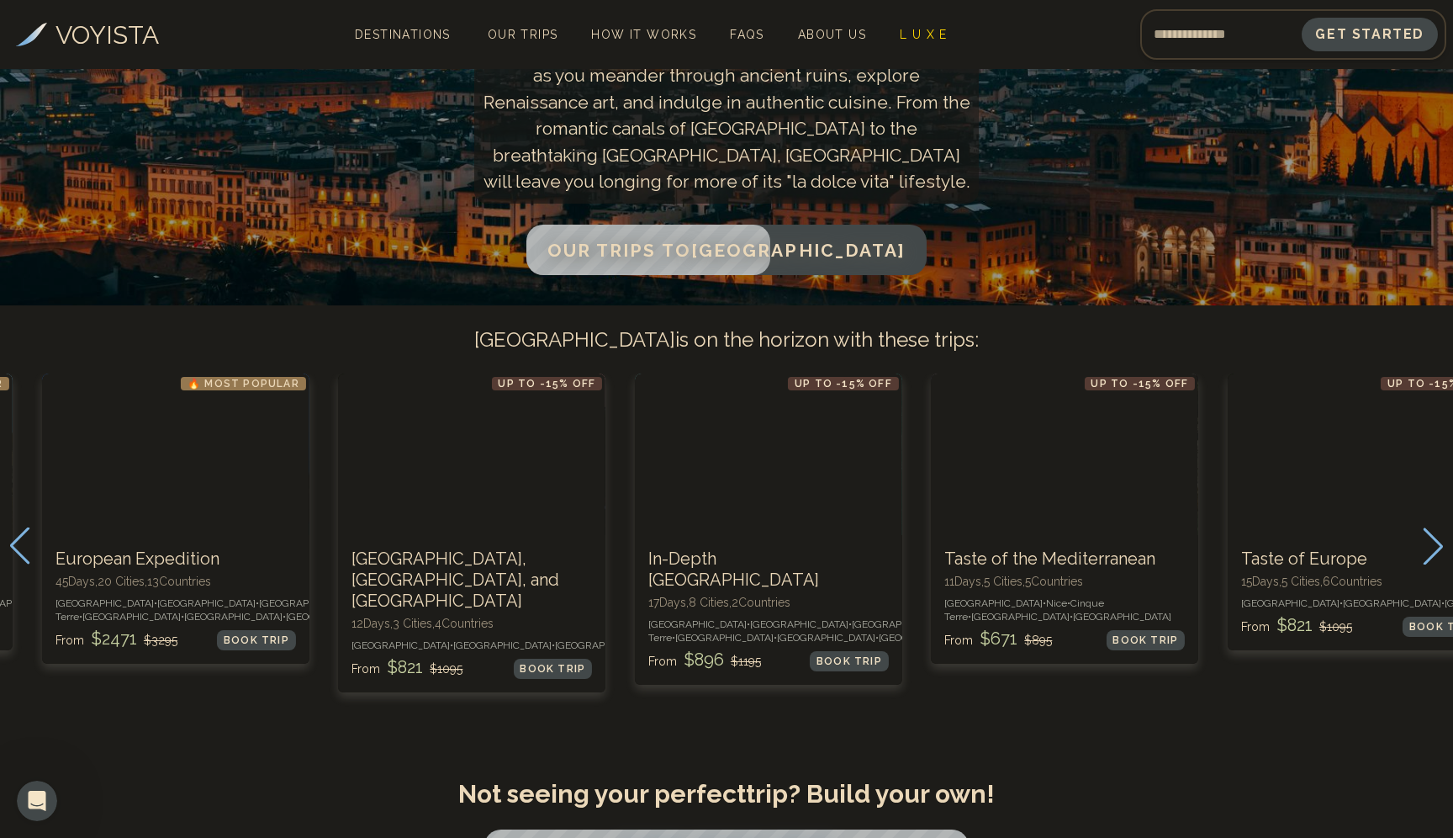
click at [1436, 543] on icon "Next slide" at bounding box center [1433, 545] width 23 height 37
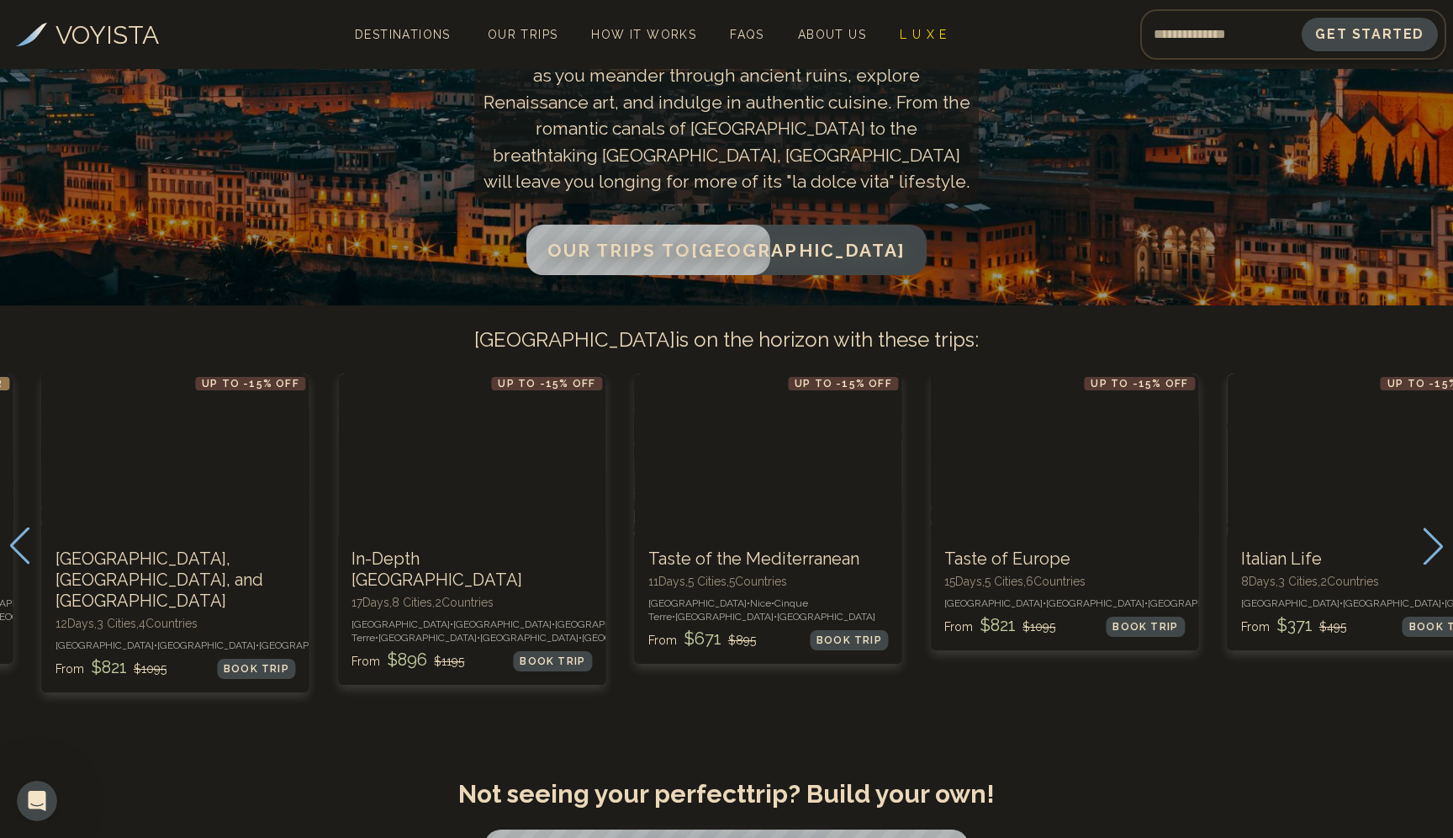
click at [1436, 543] on icon "Next slide" at bounding box center [1433, 545] width 23 height 37
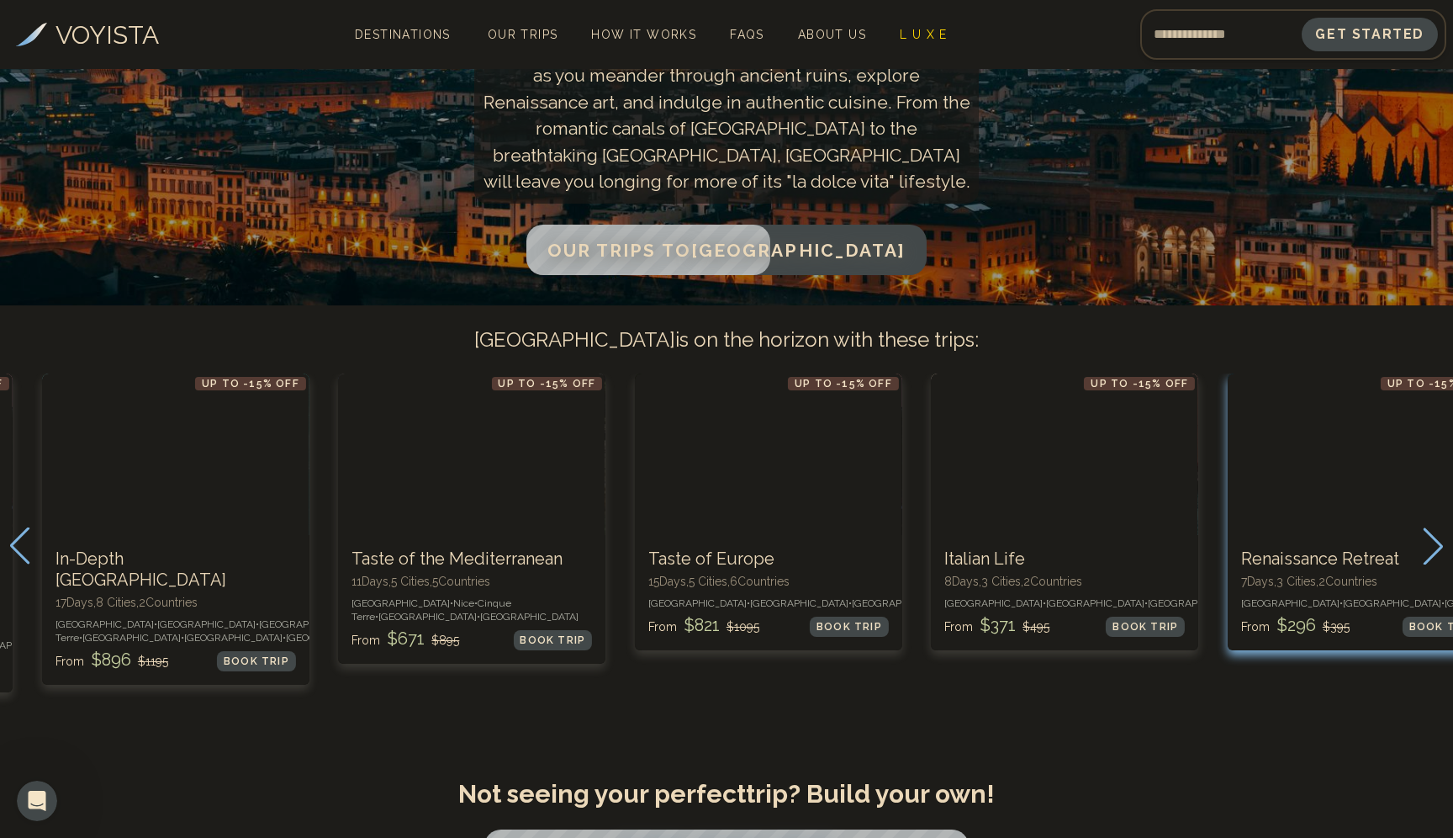
click at [1298, 563] on h3 "Renaissance Retreat" at bounding box center [1361, 558] width 241 height 21
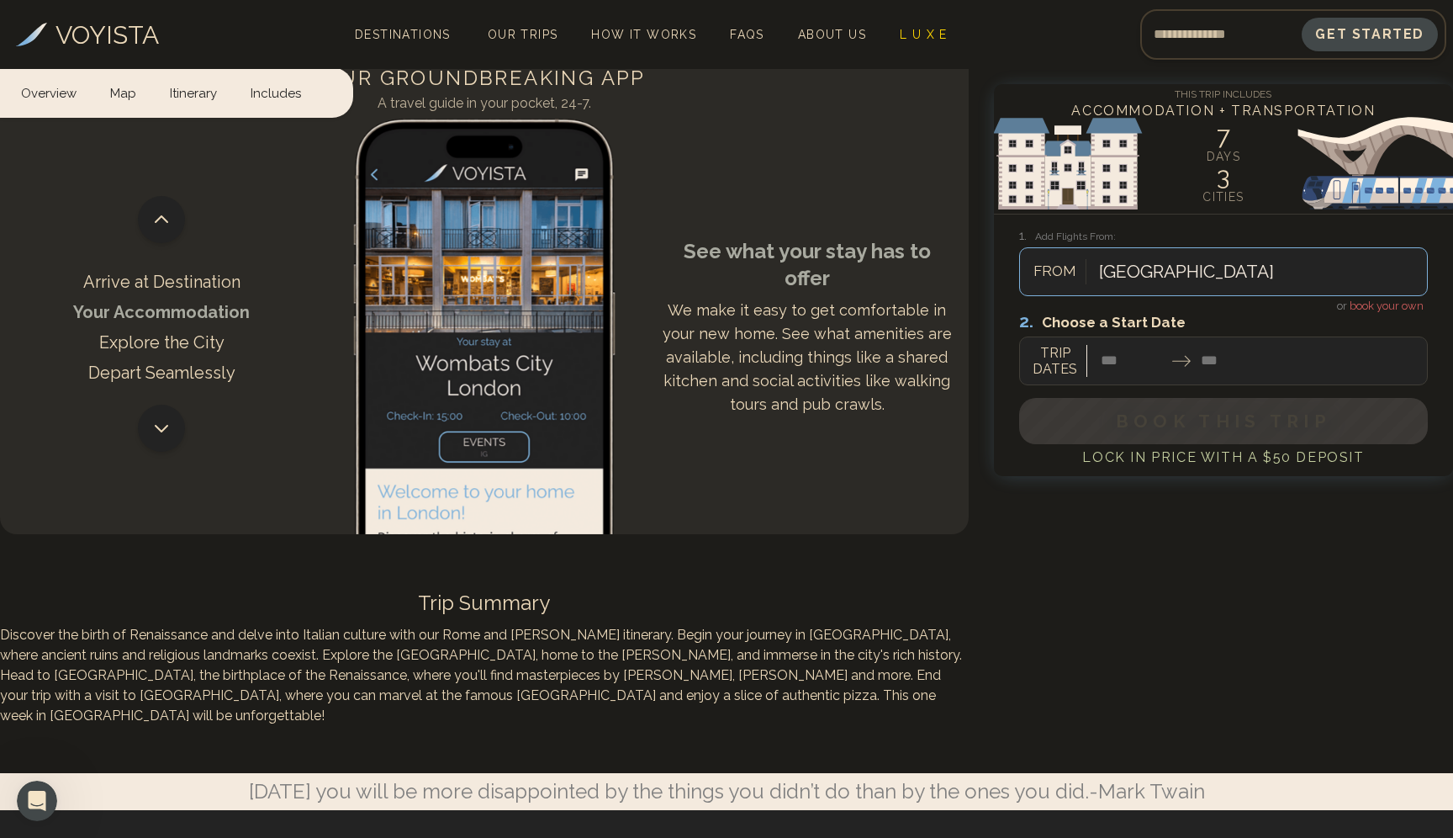
scroll to position [4454, 0]
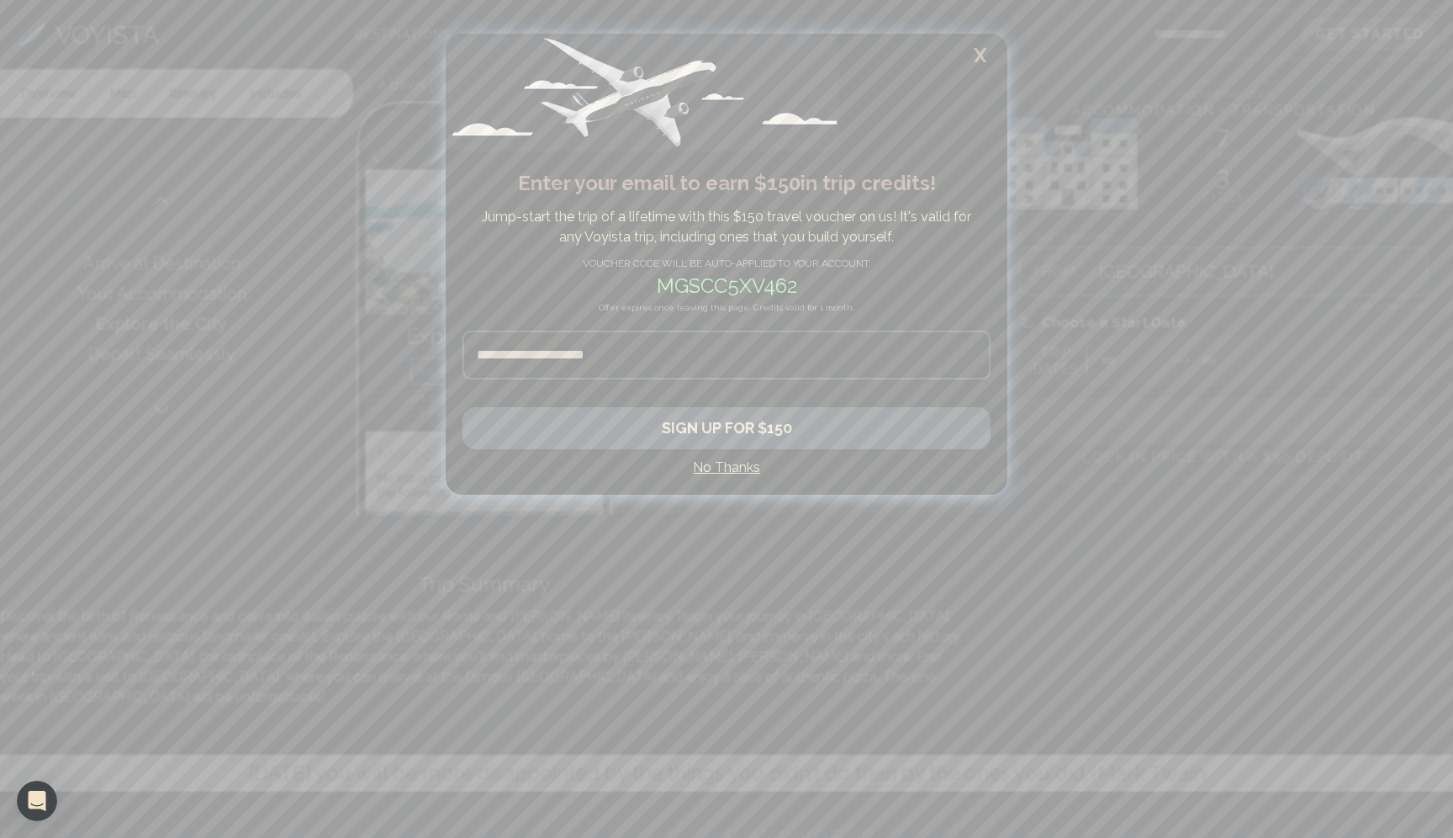
click at [717, 475] on h4 "No Thanks" at bounding box center [727, 468] width 528 height 20
